Goal: Task Accomplishment & Management: Complete application form

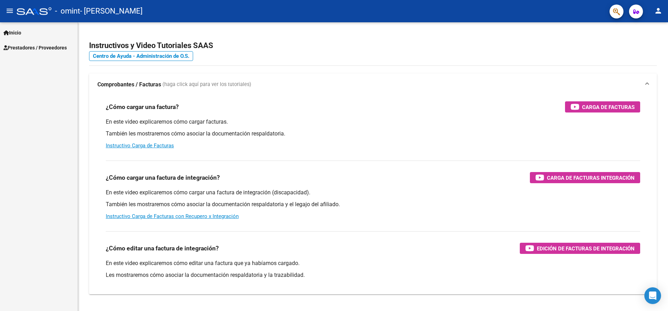
click at [49, 47] on span "Prestadores / Proveedores" at bounding box center [34, 48] width 63 height 8
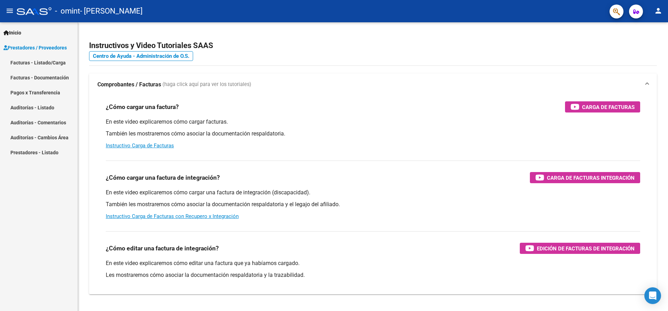
click at [49, 64] on link "Facturas - Listado/Carga" at bounding box center [39, 62] width 78 height 15
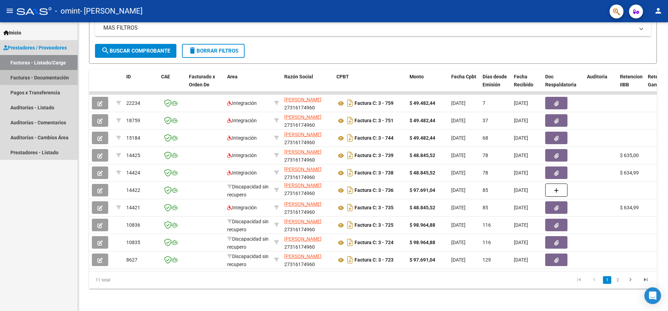
click at [42, 77] on link "Facturas - Documentación" at bounding box center [39, 77] width 78 height 15
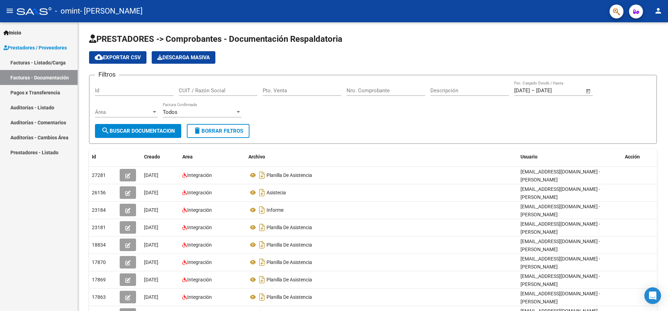
click at [43, 85] on link "Pagos x Transferencia" at bounding box center [39, 92] width 78 height 15
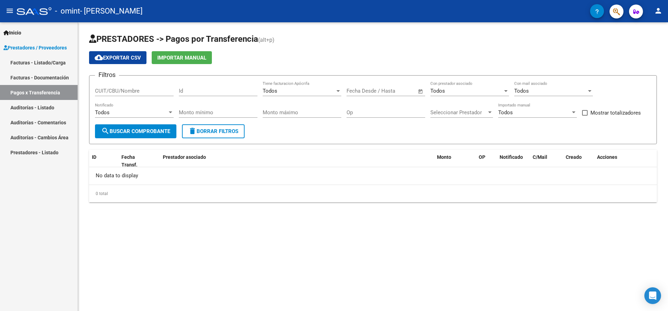
click at [38, 72] on link "Facturas - Documentación" at bounding box center [39, 77] width 78 height 15
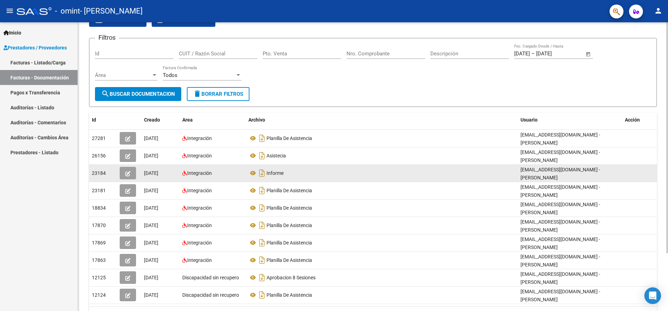
scroll to position [70, 0]
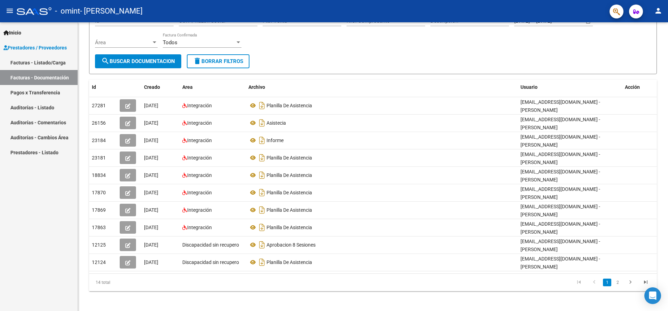
click at [35, 66] on link "Facturas - Listado/Carga" at bounding box center [39, 62] width 78 height 15
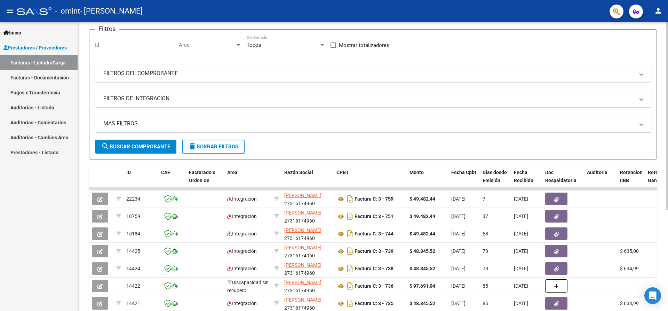
scroll to position [70, 0]
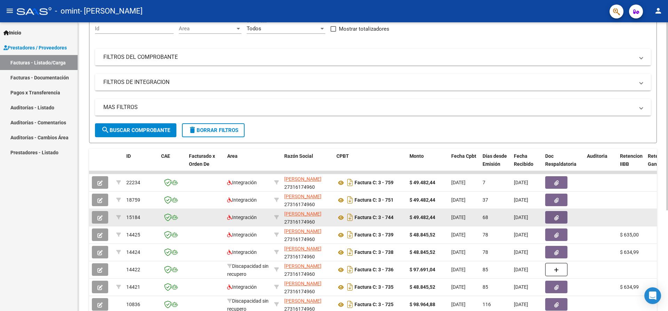
click at [99, 218] on icon "button" at bounding box center [99, 217] width 5 height 5
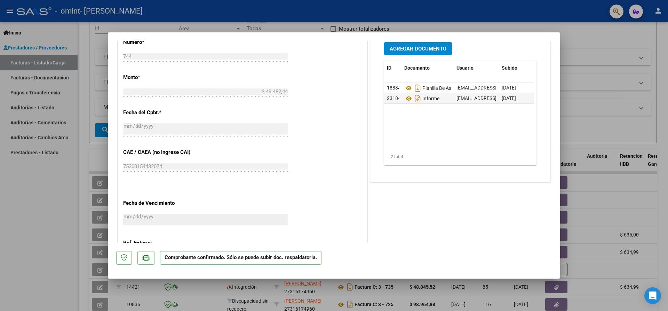
scroll to position [383, 0]
click at [28, 242] on div at bounding box center [334, 155] width 668 height 311
type input "$ 0,00"
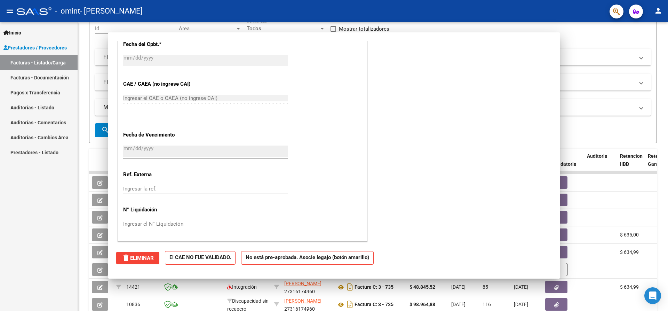
scroll to position [0, 0]
